Goal: Navigation & Orientation: Find specific page/section

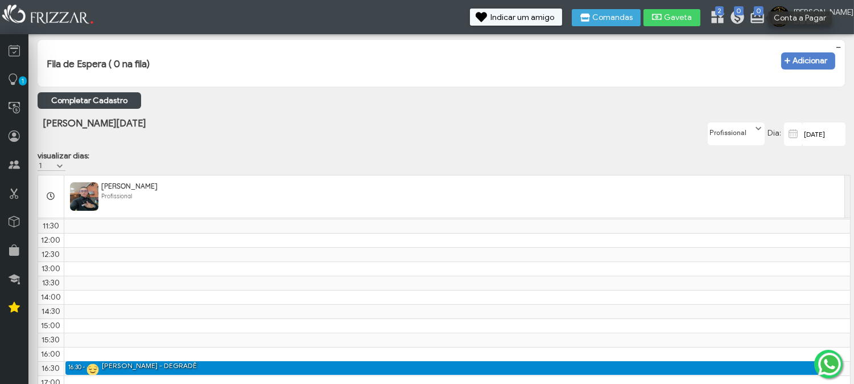
click at [741, 16] on icon at bounding box center [735, 14] width 11 height 11
click at [738, 40] on ul at bounding box center [667, 39] width 142 height 9
click at [744, 40] on div "Fila de Espera ( 0 na fila) − Adicionar" at bounding box center [442, 63] width 808 height 47
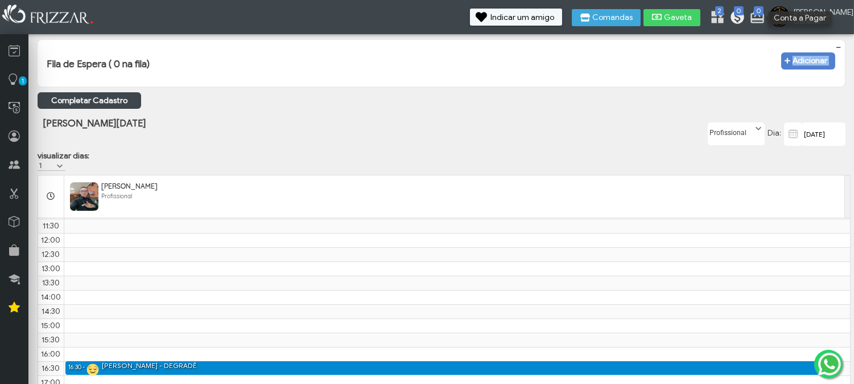
click at [741, 13] on icon at bounding box center [735, 14] width 11 height 11
click at [753, 21] on ul "[PERSON_NAME] Minha Conta Home Treinamento Sair 0 0 2" at bounding box center [637, 19] width 421 height 20
click at [741, 15] on icon at bounding box center [735, 14] width 11 height 11
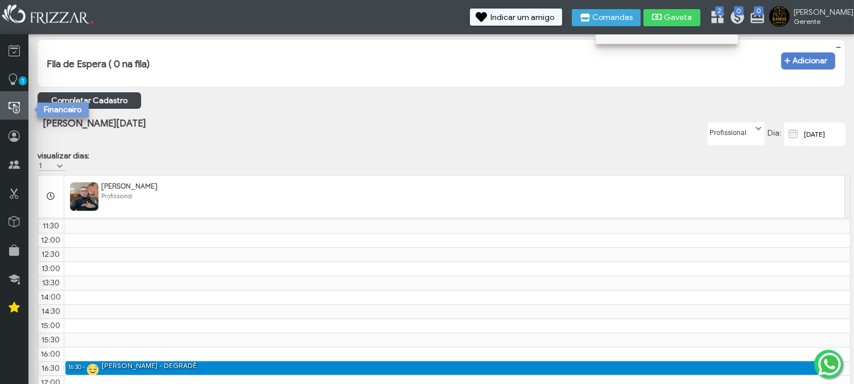
click at [16, 101] on icon at bounding box center [14, 108] width 11 height 14
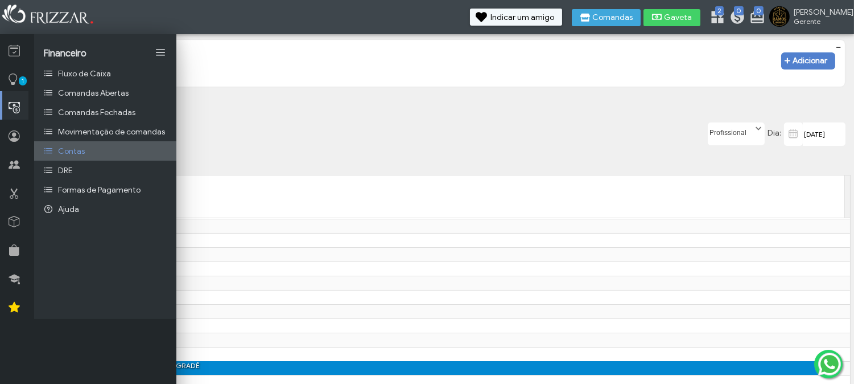
click at [66, 153] on span "Contas" at bounding box center [71, 151] width 27 height 10
